Goal: Information Seeking & Learning: Learn about a topic

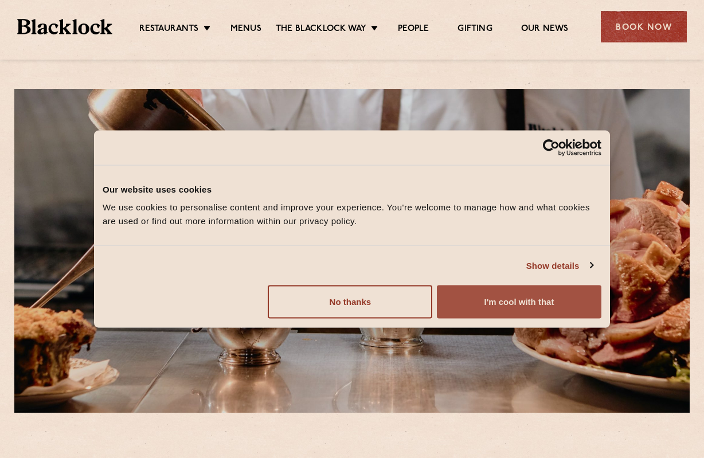
click at [481, 296] on button "I'm cool with that" at bounding box center [519, 301] width 165 height 33
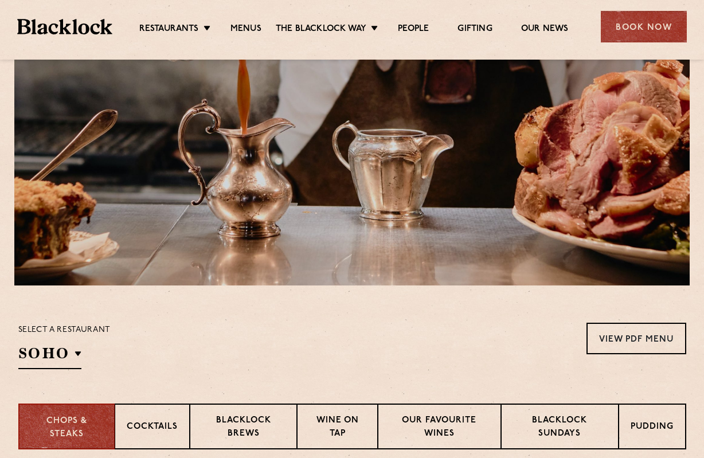
scroll to position [57, 0]
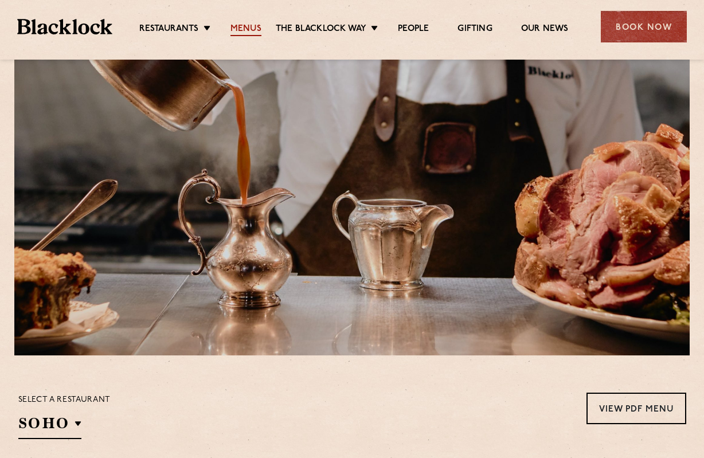
click at [241, 30] on link "Menus" at bounding box center [245, 30] width 31 height 13
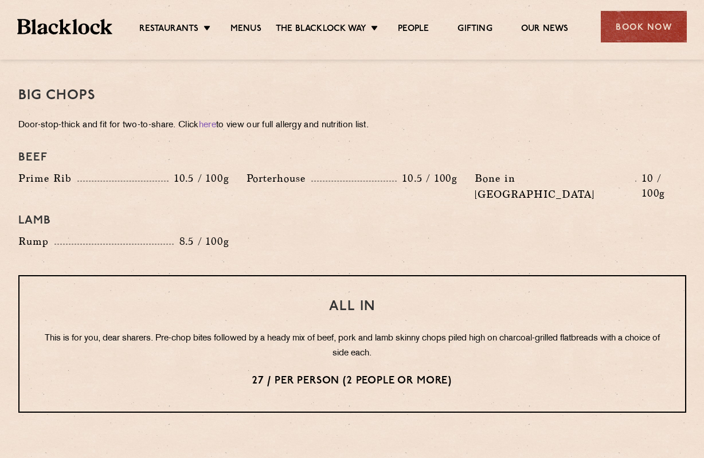
scroll to position [1318, 0]
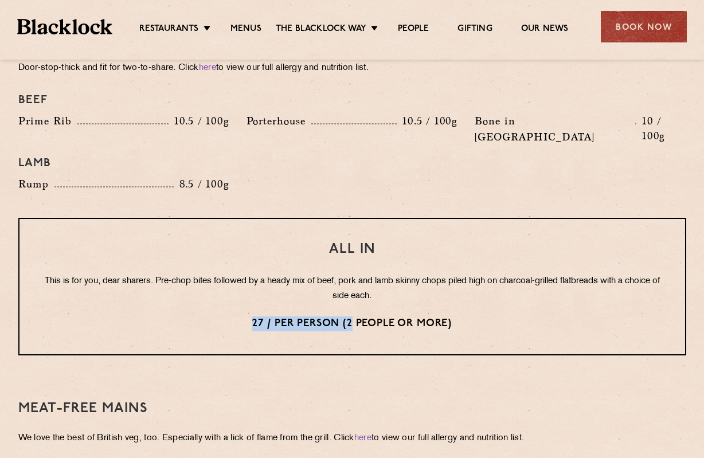
drag, startPoint x: 259, startPoint y: 296, endPoint x: 349, endPoint y: 298, distance: 90.6
click at [349, 316] on p "27 / per person (2 people or more)" at bounding box center [352, 323] width 620 height 15
click at [234, 283] on div "All In This is for you, dear sharers. Pre-chop bites followed by a heady mix of…" at bounding box center [352, 287] width 668 height 138
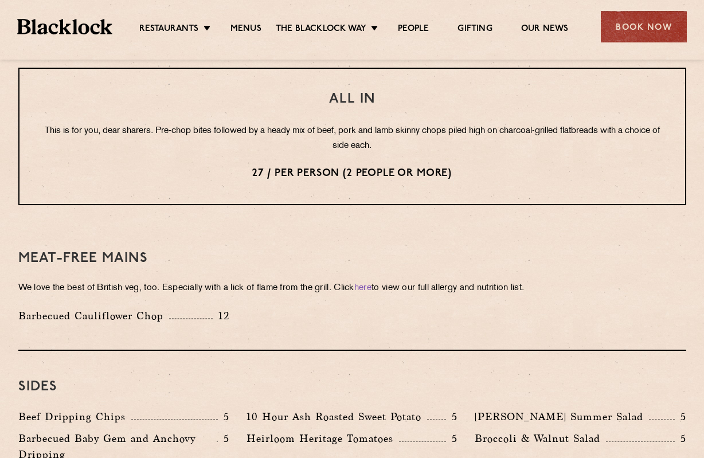
scroll to position [1490, 0]
